Goal: Information Seeking & Learning: Understand process/instructions

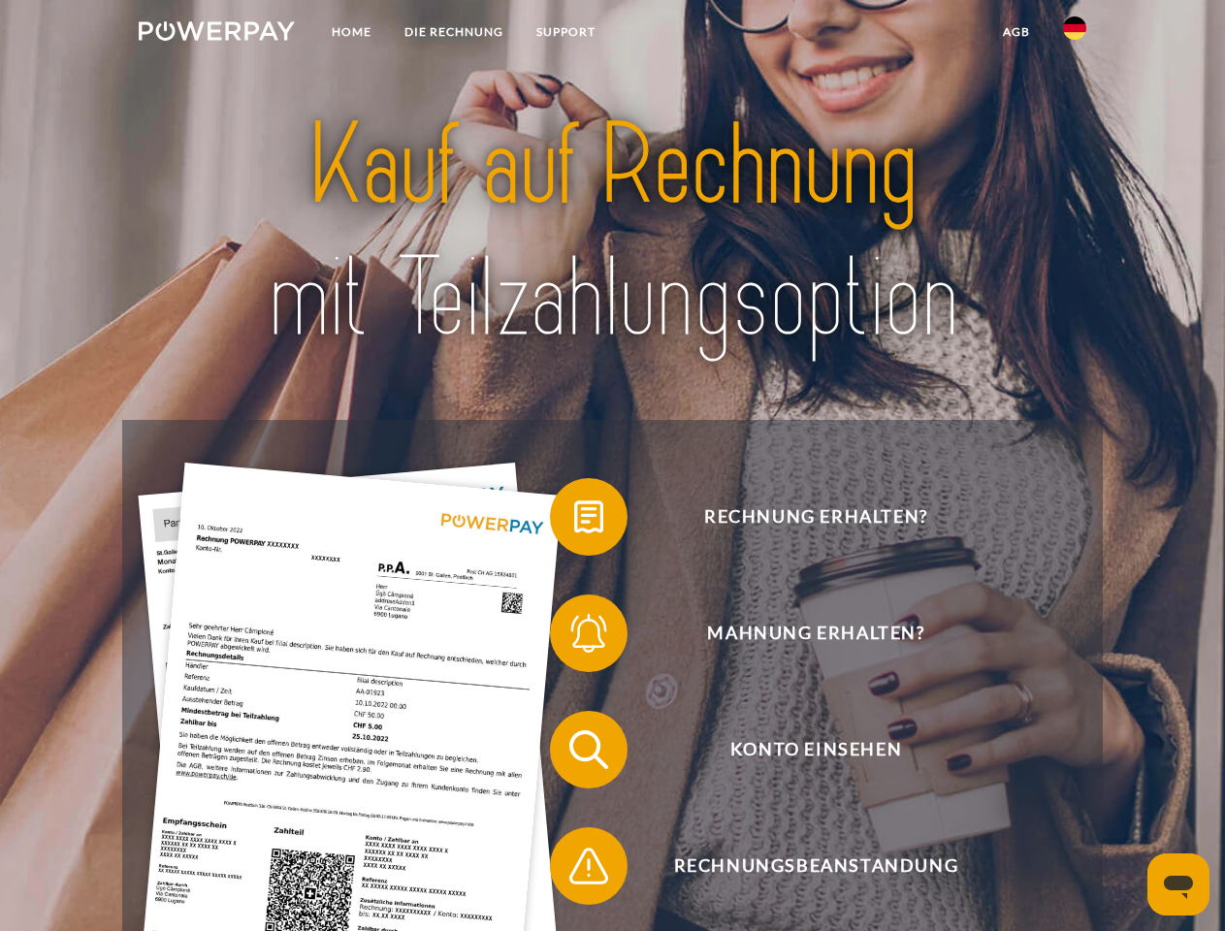
click at [216, 34] on img at bounding box center [217, 30] width 156 height 19
click at [1075, 34] on img at bounding box center [1074, 27] width 23 height 23
click at [1016, 32] on link "agb" at bounding box center [1017, 32] width 60 height 35
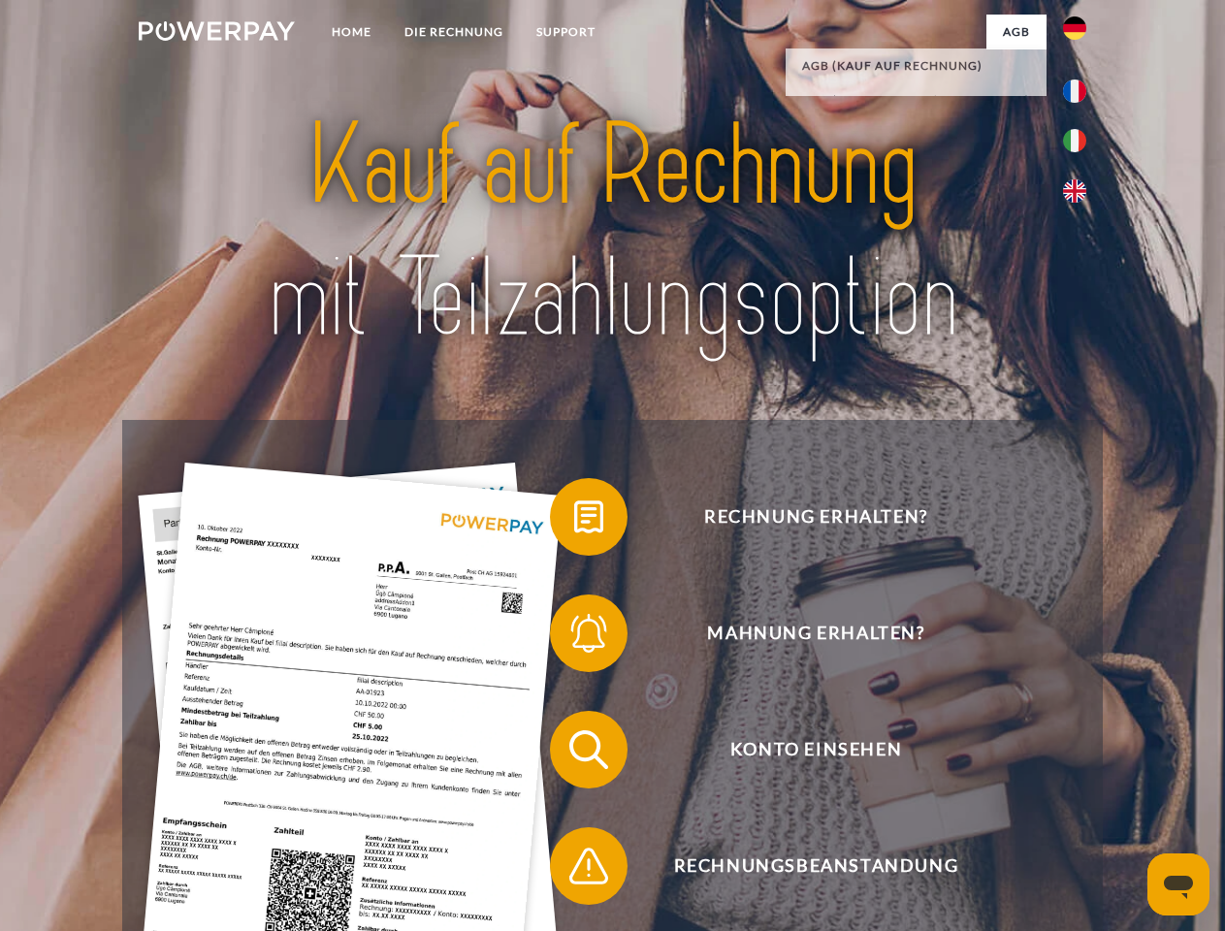
click at [574, 521] on span at bounding box center [559, 517] width 97 height 97
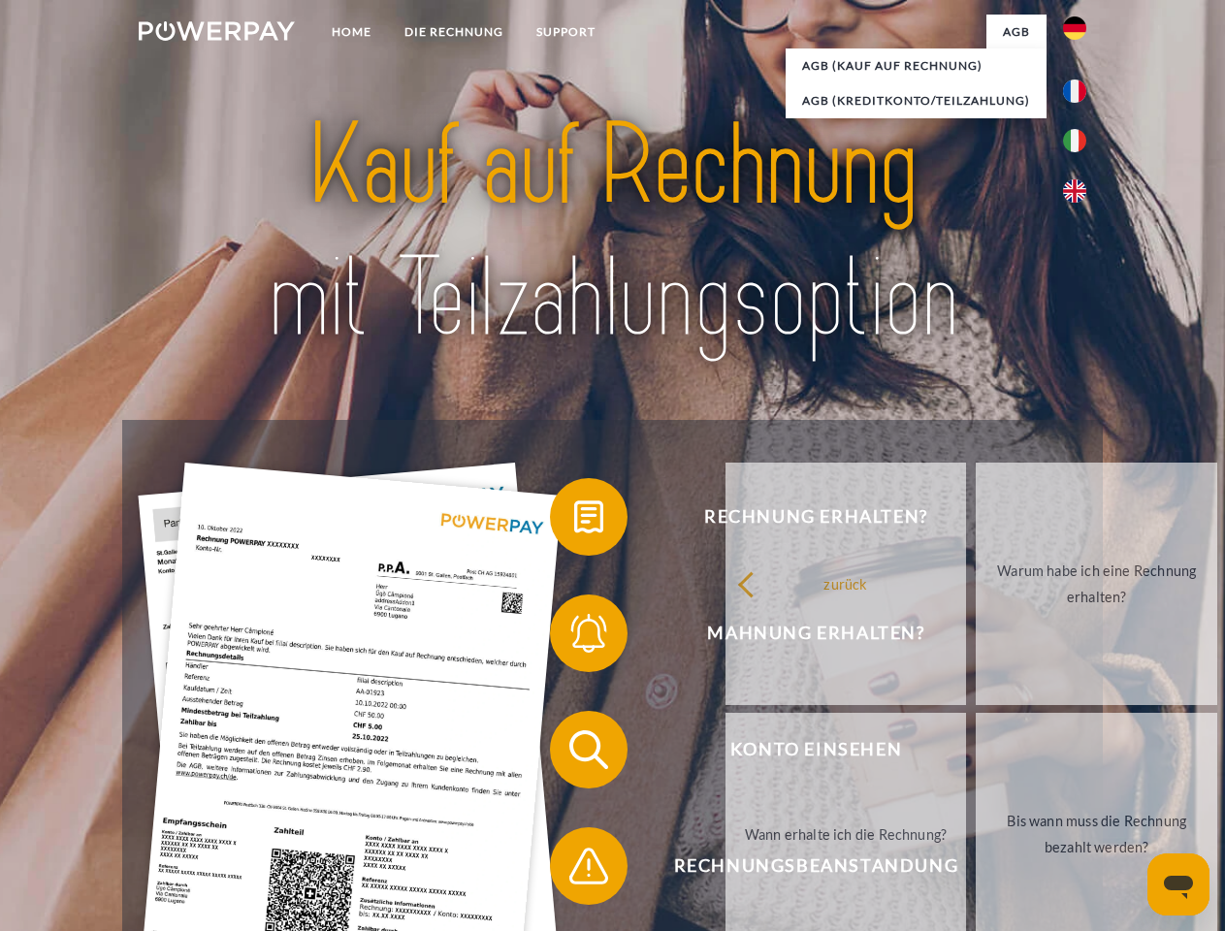
click at [976, 637] on link "Warum habe ich eine Rechnung erhalten?" at bounding box center [1097, 584] width 242 height 243
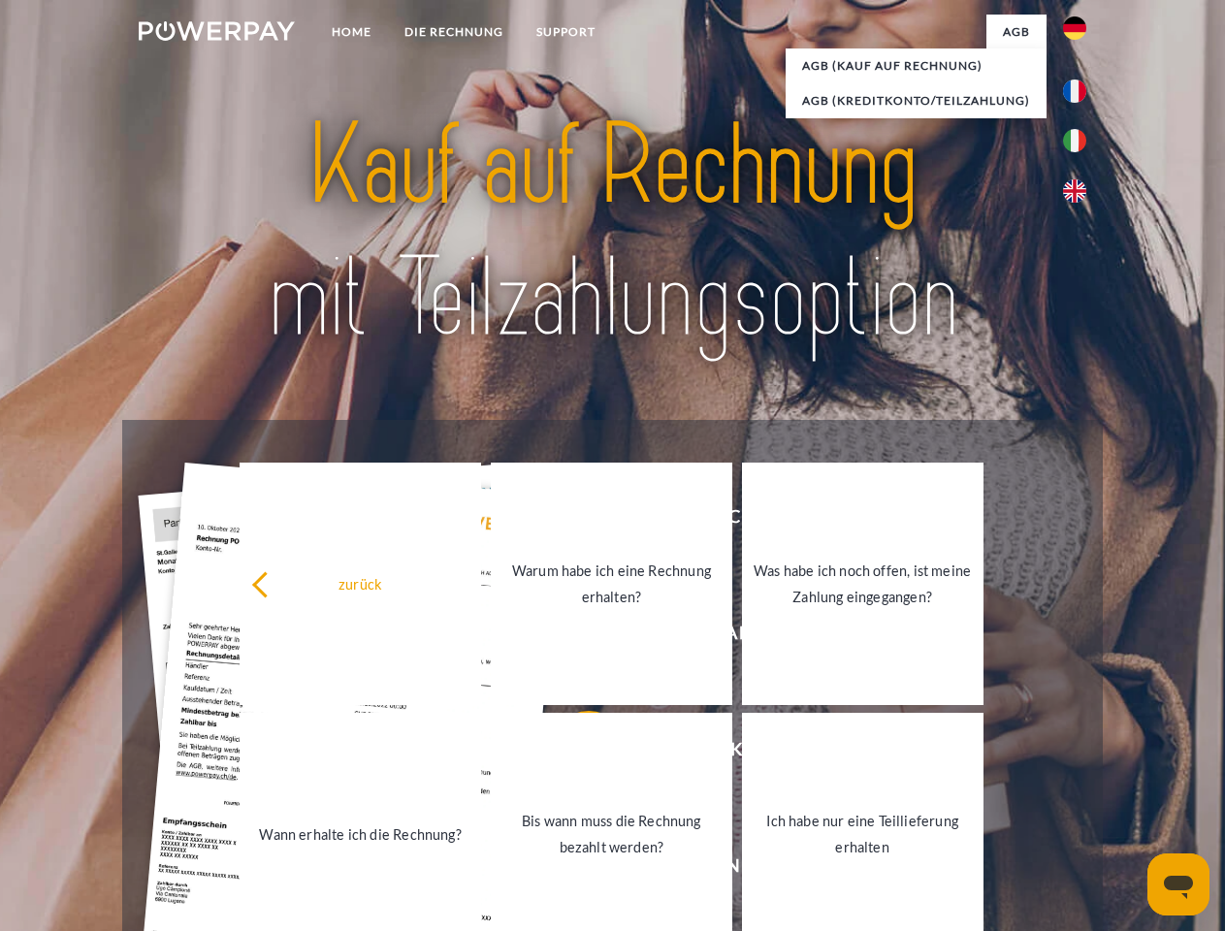
click at [574, 754] on span at bounding box center [559, 749] width 97 height 97
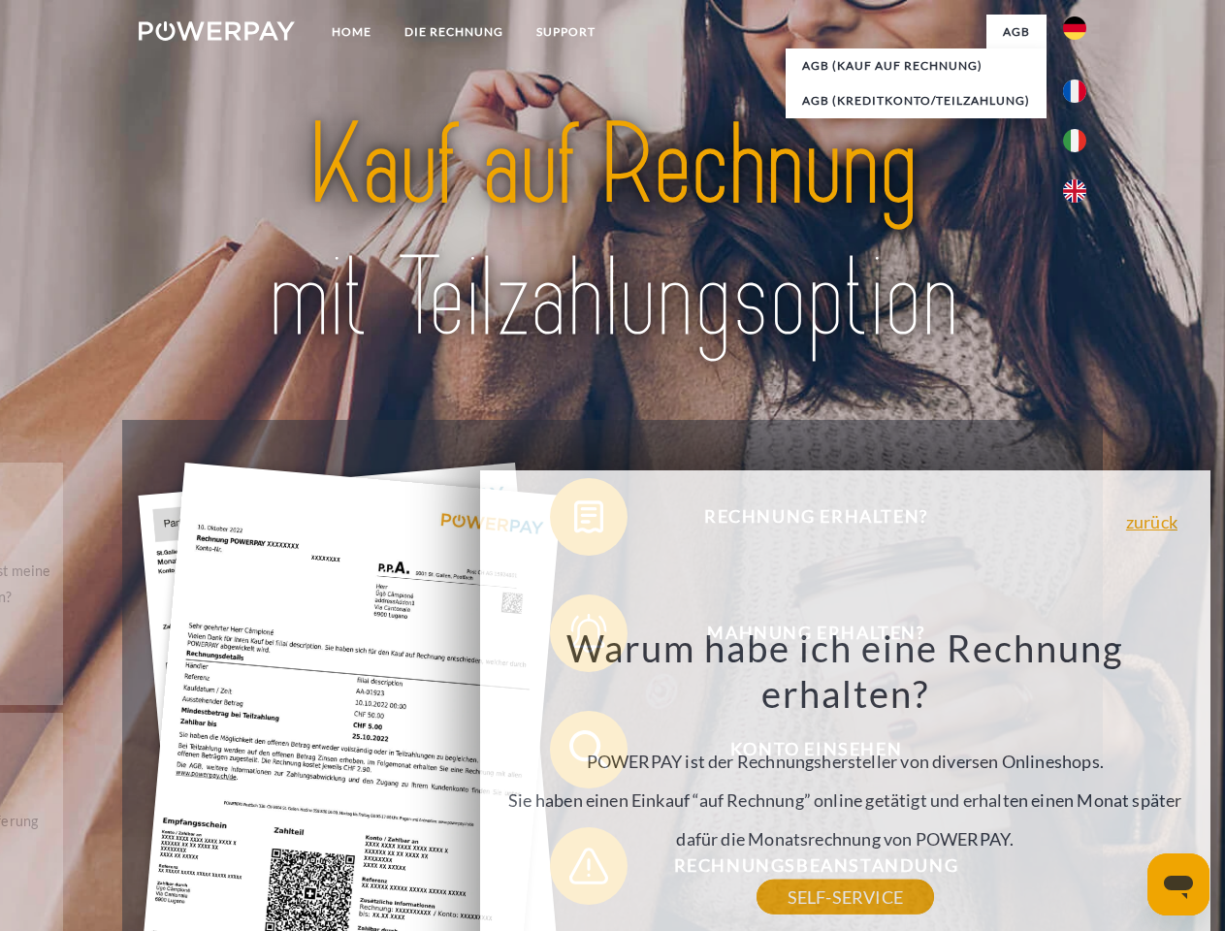
click at [574, 870] on div "Warum habe ich eine Rechnung erhalten? POWERPAY ist der Rechnungshersteller von…" at bounding box center [845, 761] width 708 height 273
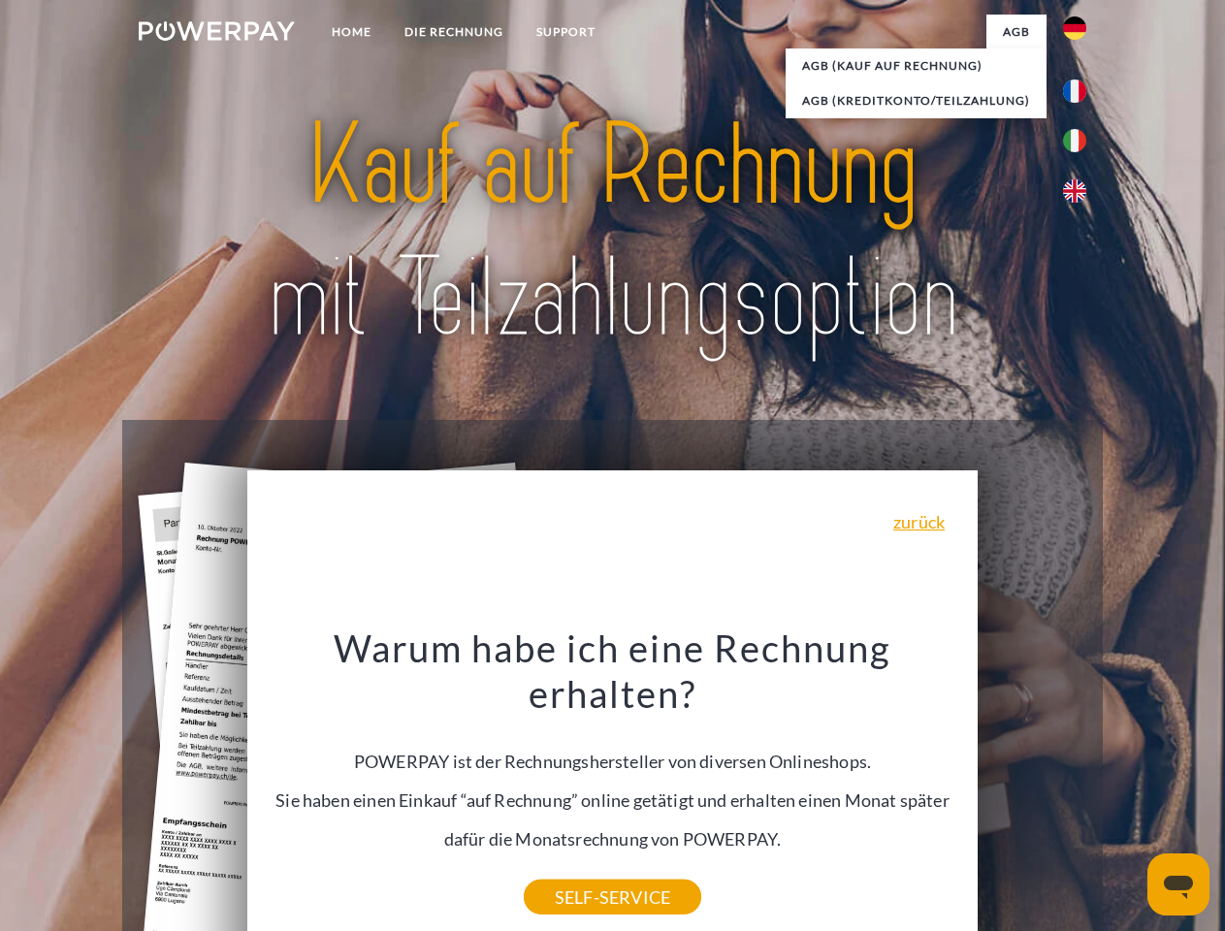
click at [1179, 885] on icon "Messaging-Fenster öffnen" at bounding box center [1178, 887] width 29 height 23
